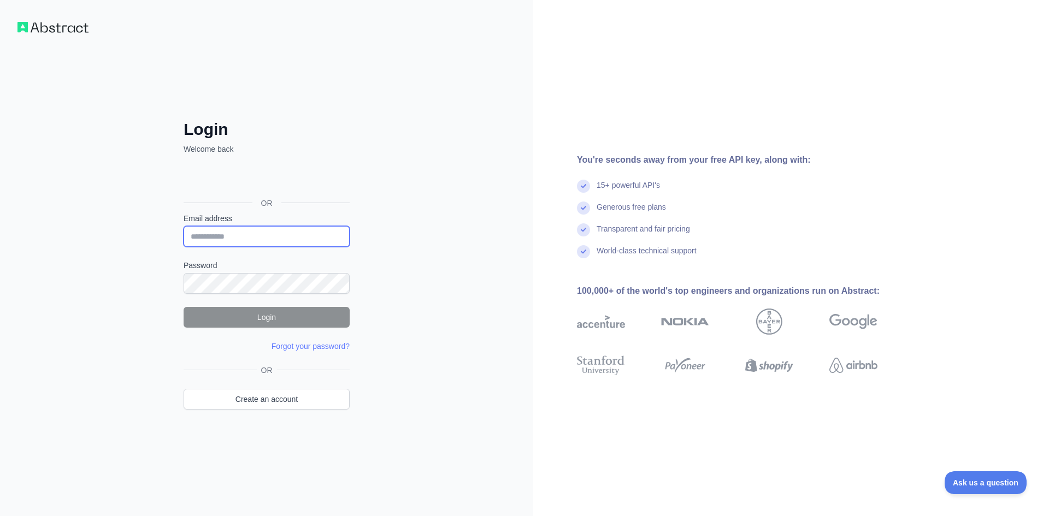
click at [241, 233] on input "Email address" at bounding box center [267, 236] width 166 height 21
click at [272, 405] on link "Create an account" at bounding box center [267, 399] width 166 height 21
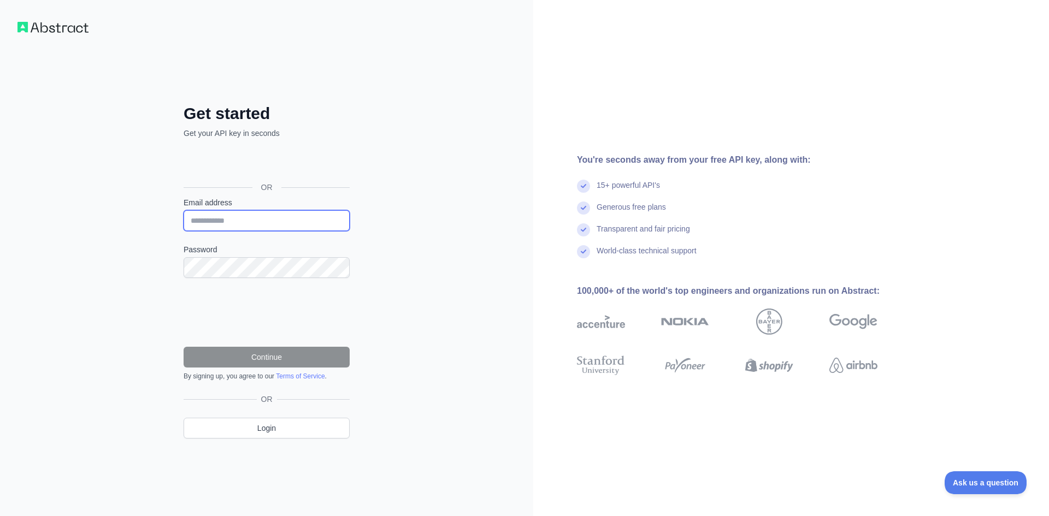
click at [265, 226] on input "Email address" at bounding box center [267, 220] width 166 height 21
type input "**********"
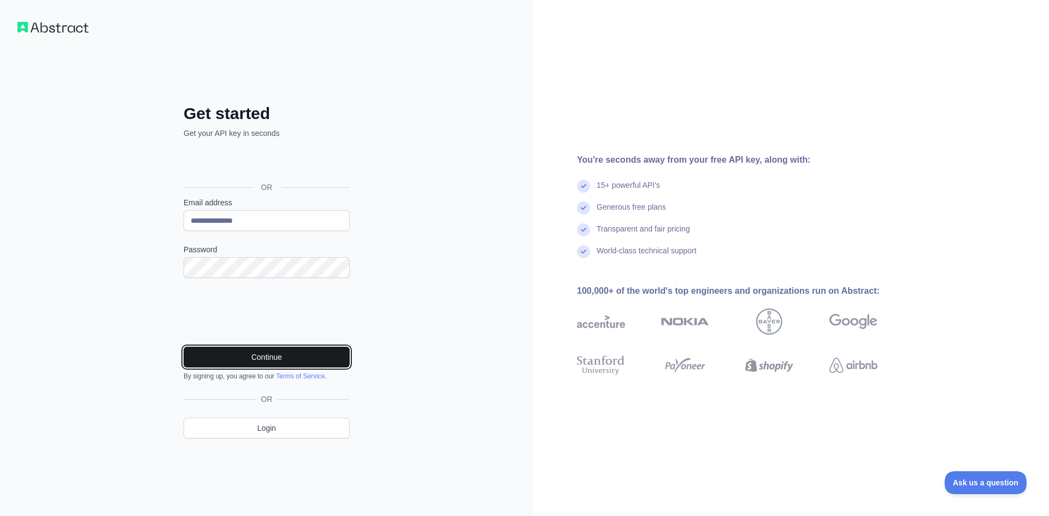
click at [263, 361] on button "Continue" at bounding box center [267, 357] width 166 height 21
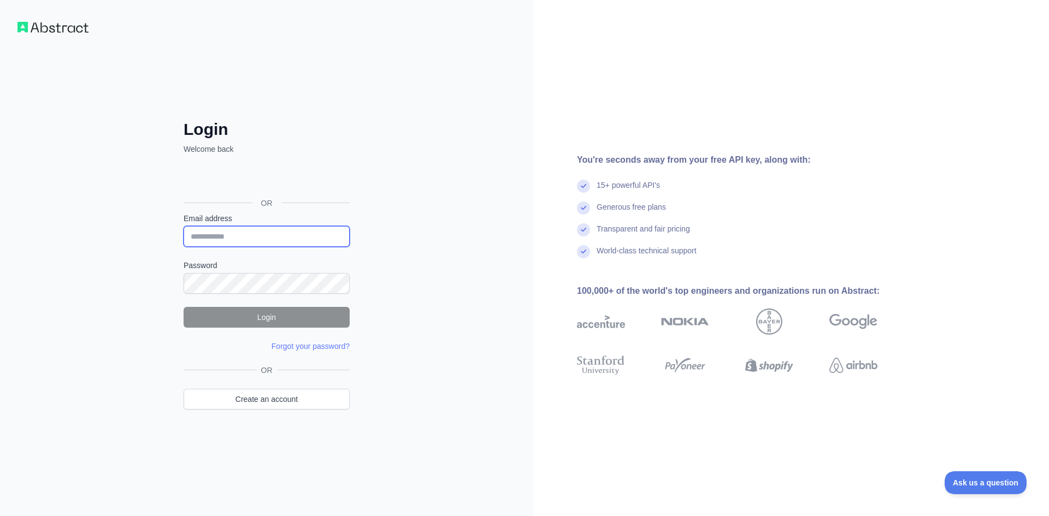
click at [216, 233] on input "Email address" at bounding box center [267, 236] width 166 height 21
type input "**********"
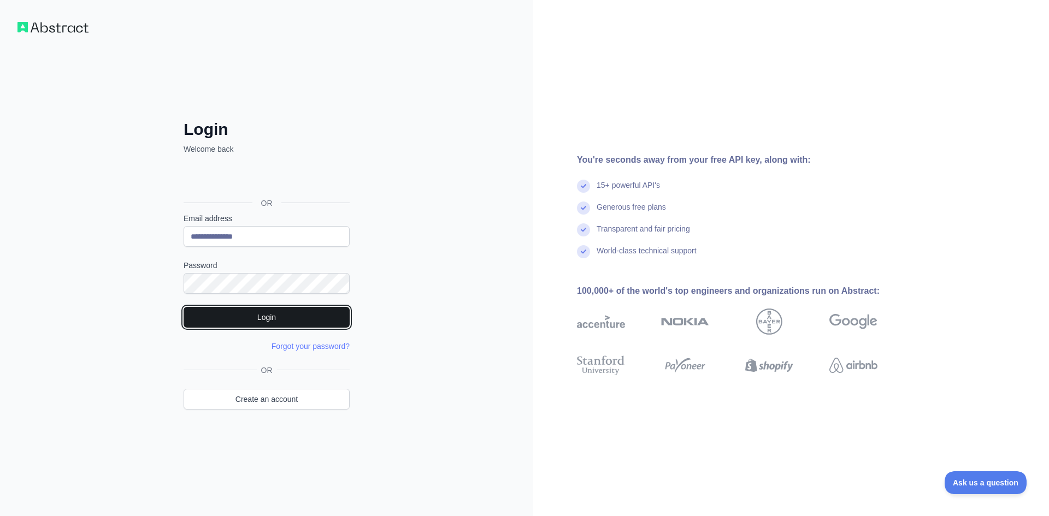
click at [250, 321] on button "Login" at bounding box center [267, 317] width 166 height 21
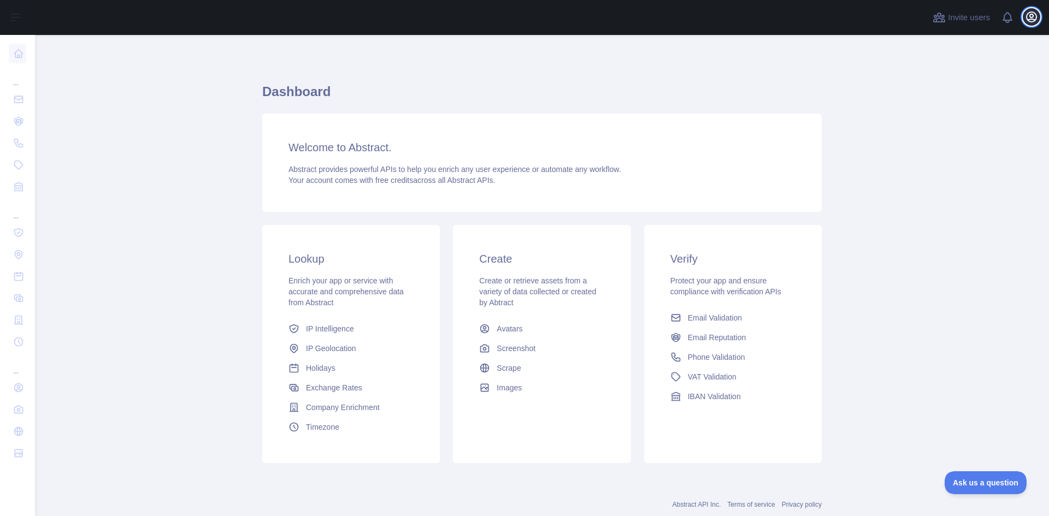
click at [1031, 19] on icon "button" at bounding box center [1031, 16] width 13 height 13
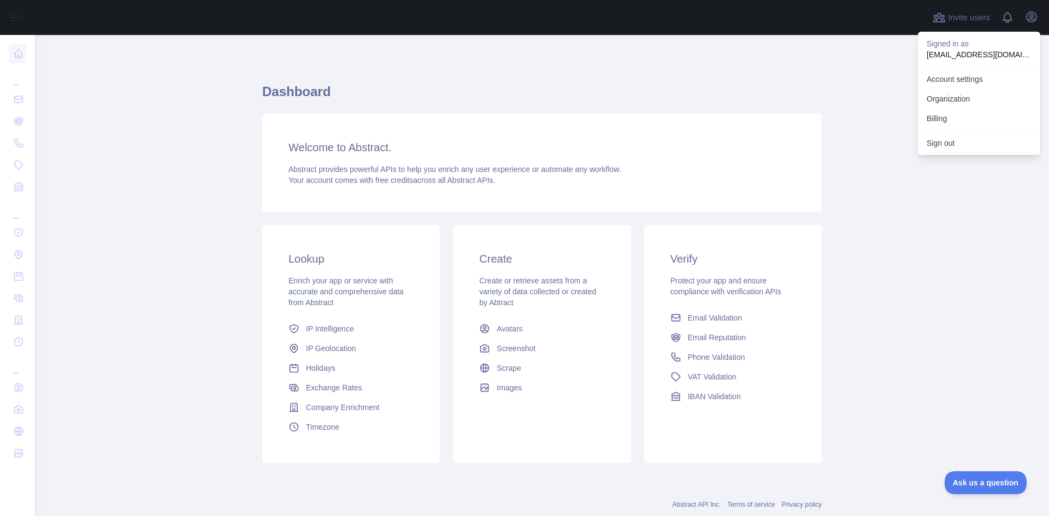
drag, startPoint x: 948, startPoint y: 378, endPoint x: 939, endPoint y: 379, distance: 9.4
click at [944, 378] on main "Dashboard Welcome to Abstract. Abstract provides powerful APIs to help you enri…" at bounding box center [542, 275] width 1014 height 481
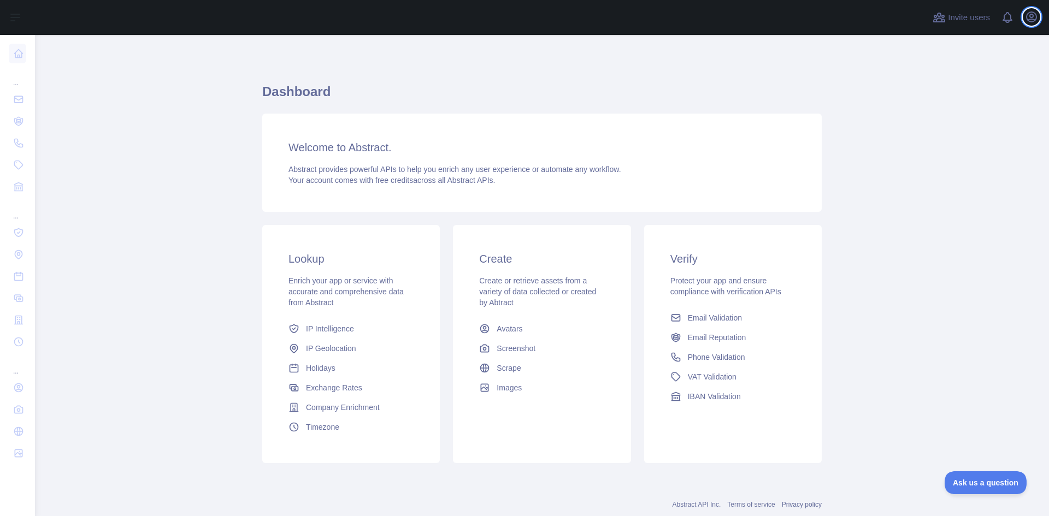
scroll to position [28, 0]
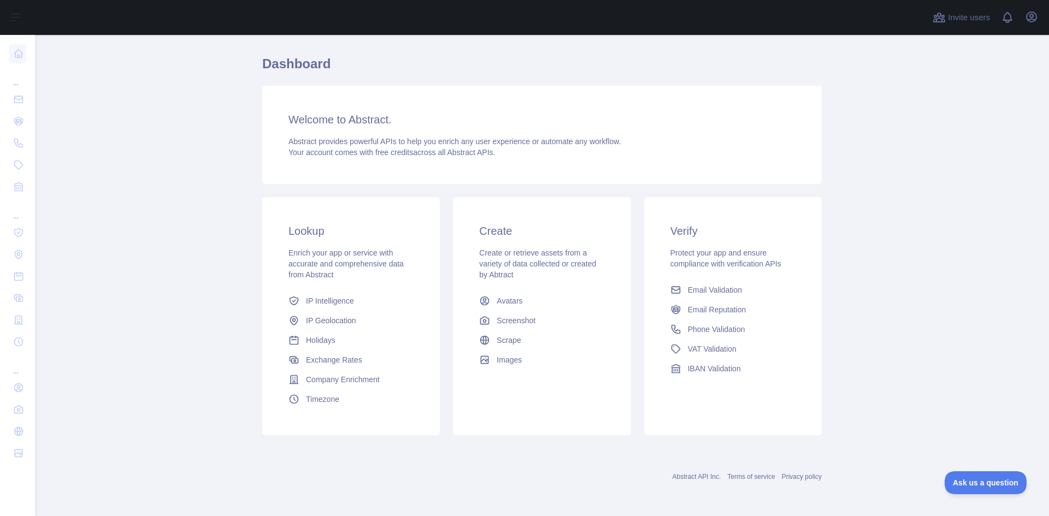
click at [693, 477] on link "Abstract API Inc." at bounding box center [697, 477] width 49 height 8
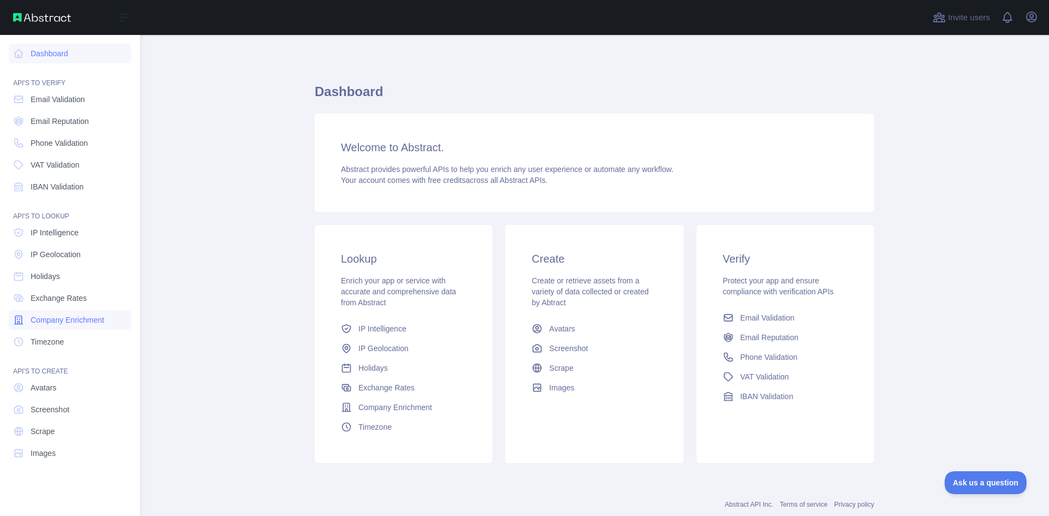
click at [68, 319] on span "Company Enrichment" at bounding box center [68, 320] width 74 height 11
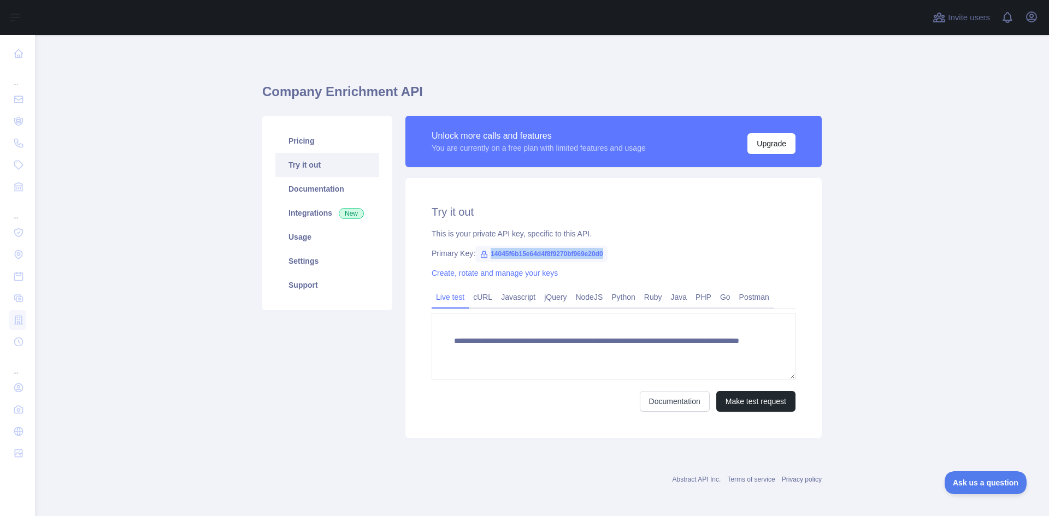
drag, startPoint x: 617, startPoint y: 256, endPoint x: 486, endPoint y: 259, distance: 131.2
click at [486, 259] on div "Primary Key: 14045f6b15e64d4f8f9270bf969e20d0" at bounding box center [614, 253] width 364 height 11
copy span "14045f6b15e64d4f8f9270bf969e20d0"
click at [725, 406] on button "Make test request" at bounding box center [755, 401] width 79 height 21
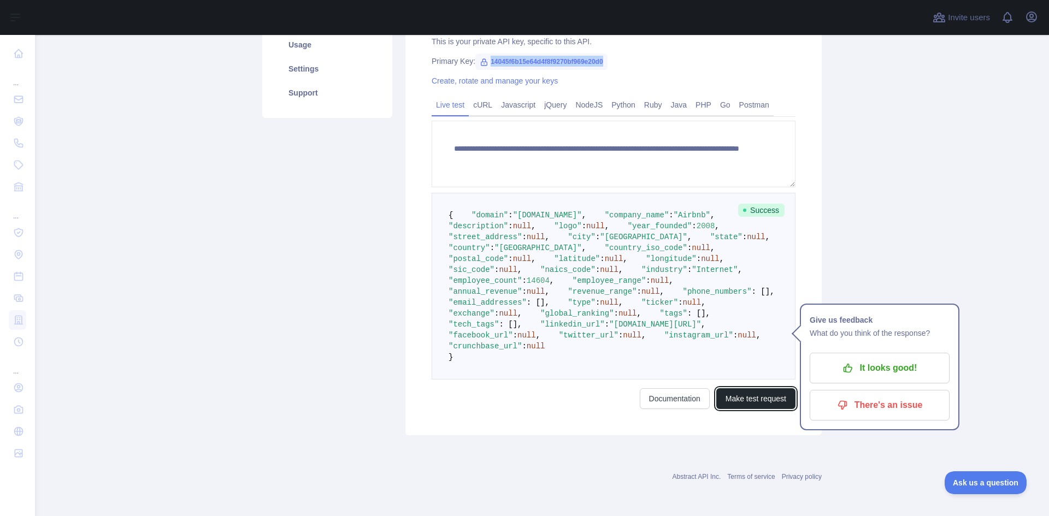
scroll to position [382, 0]
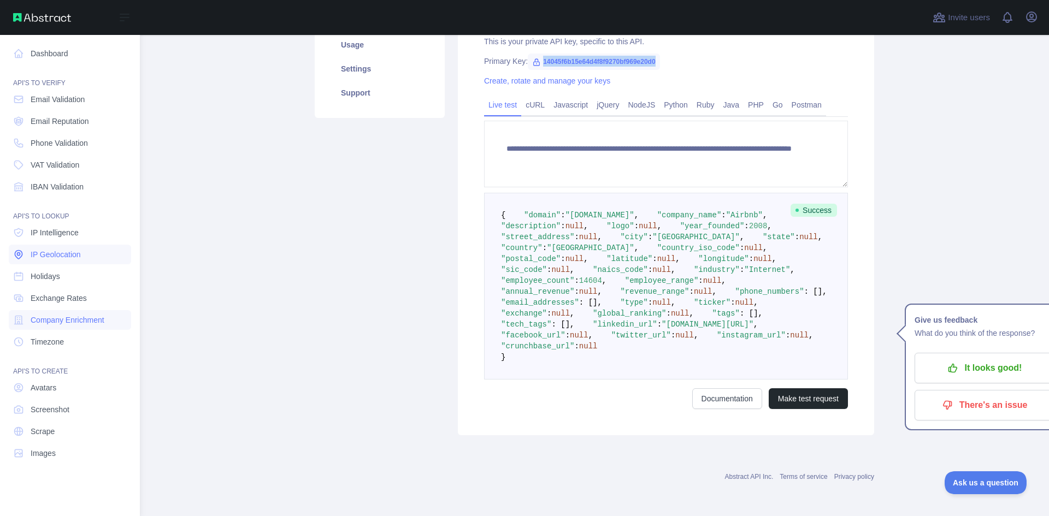
click at [59, 250] on span "IP Geolocation" at bounding box center [56, 254] width 50 height 11
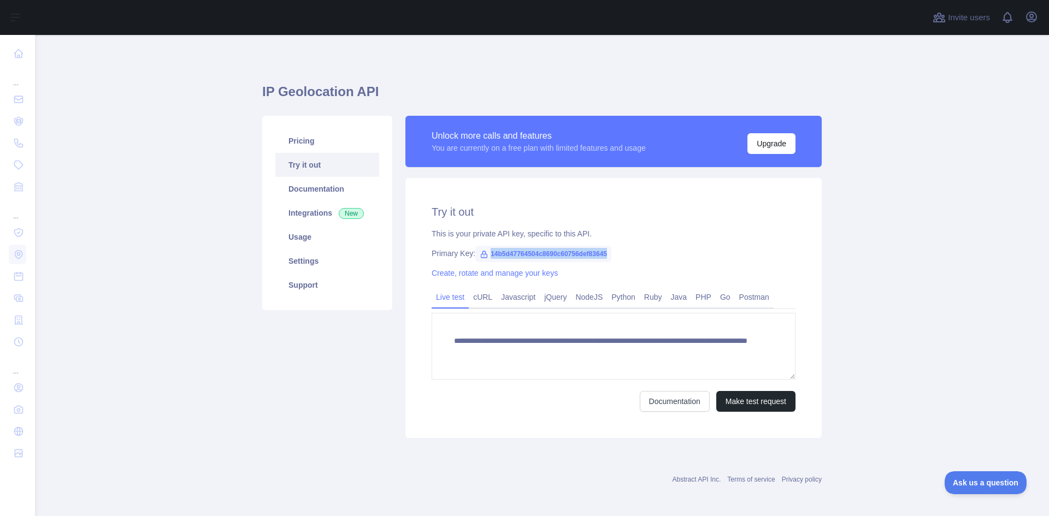
drag, startPoint x: 609, startPoint y: 256, endPoint x: 485, endPoint y: 253, distance: 124.1
click at [485, 253] on div "Primary Key: 14b5d47764504c8690c60756def83645" at bounding box center [614, 253] width 364 height 11
copy span "14b5d47764504c8690c60756def83645"
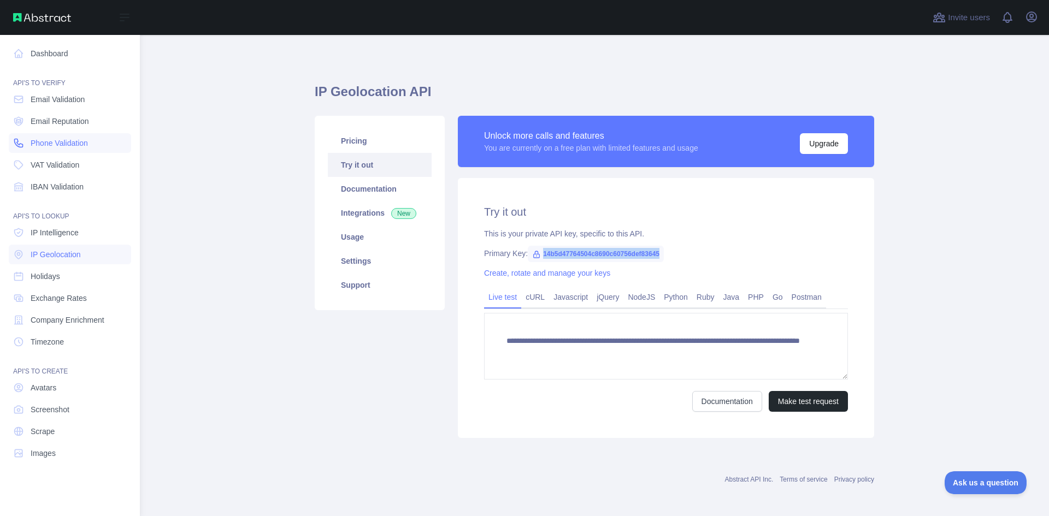
click at [66, 141] on span "Phone Validation" at bounding box center [59, 143] width 57 height 11
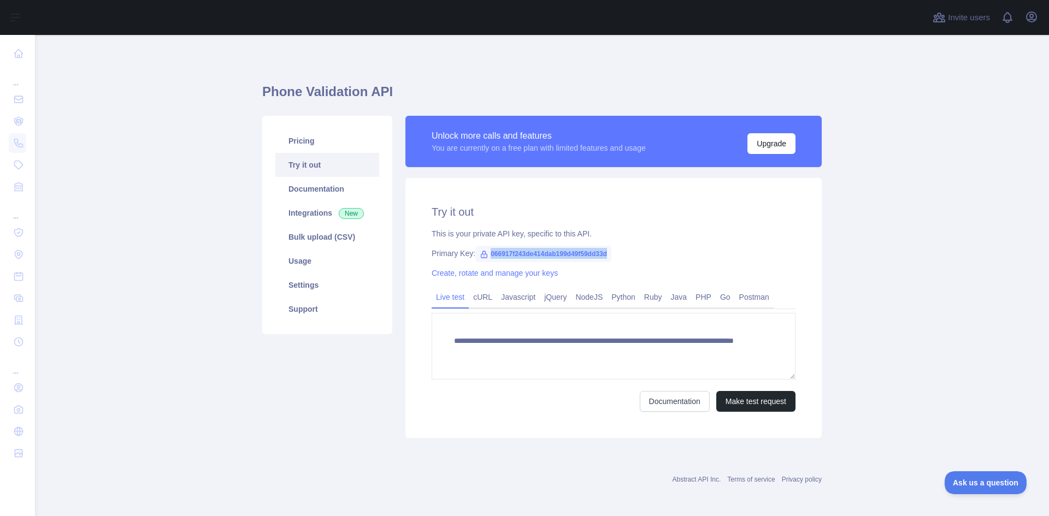
drag, startPoint x: 606, startPoint y: 255, endPoint x: 485, endPoint y: 258, distance: 121.9
click at [485, 258] on span "066917f243de414dab199d49f59dd33d" at bounding box center [543, 254] width 136 height 16
copy span "066917f243de414dab199d49f59dd33d"
click at [482, 276] on link "Create, rotate and manage your keys" at bounding box center [495, 273] width 126 height 9
